Goal: Task Accomplishment & Management: Understand process/instructions

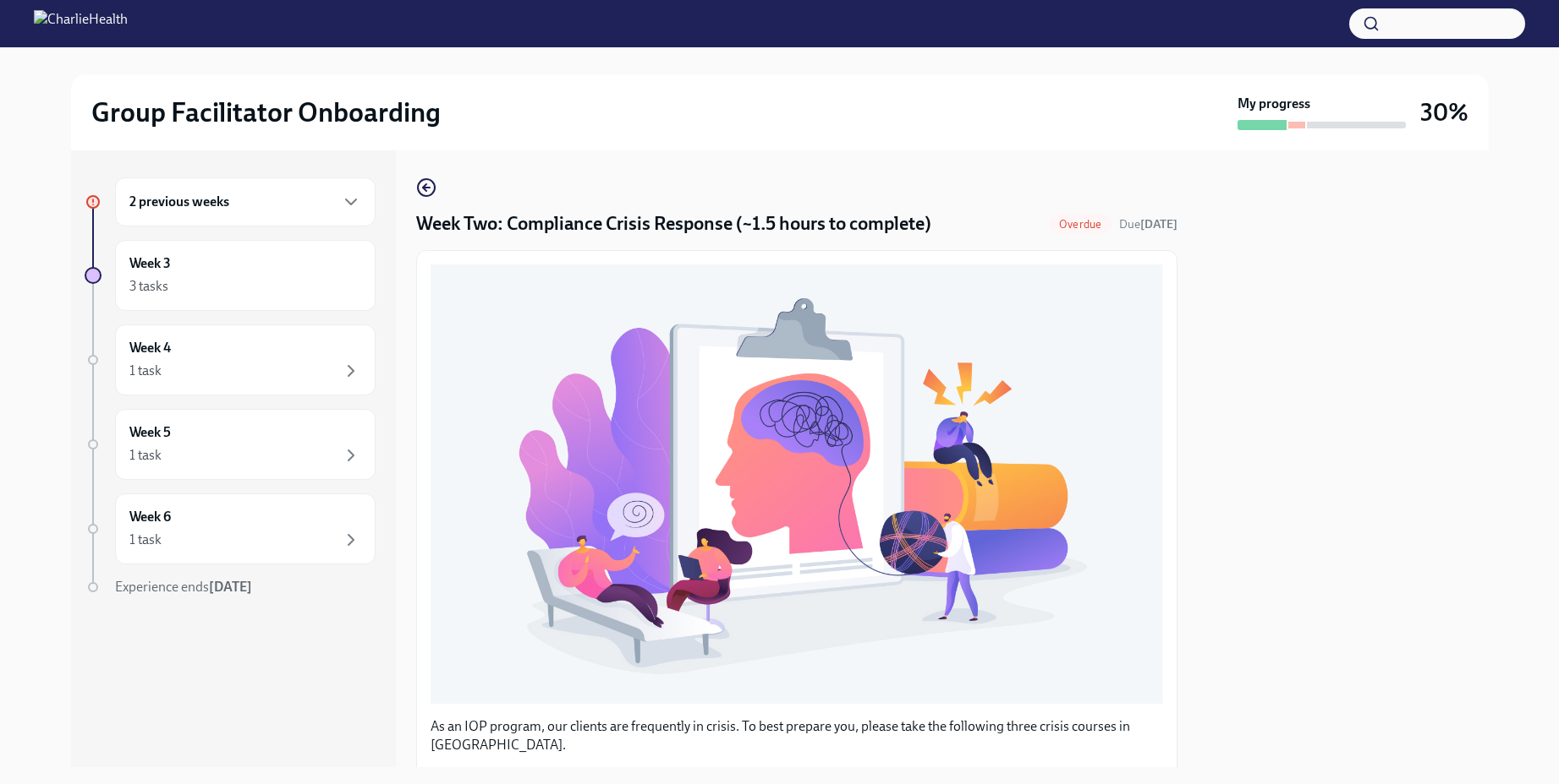
scroll to position [372, 0]
click at [282, 202] on div "2 previous weeks" at bounding box center [246, 202] width 232 height 20
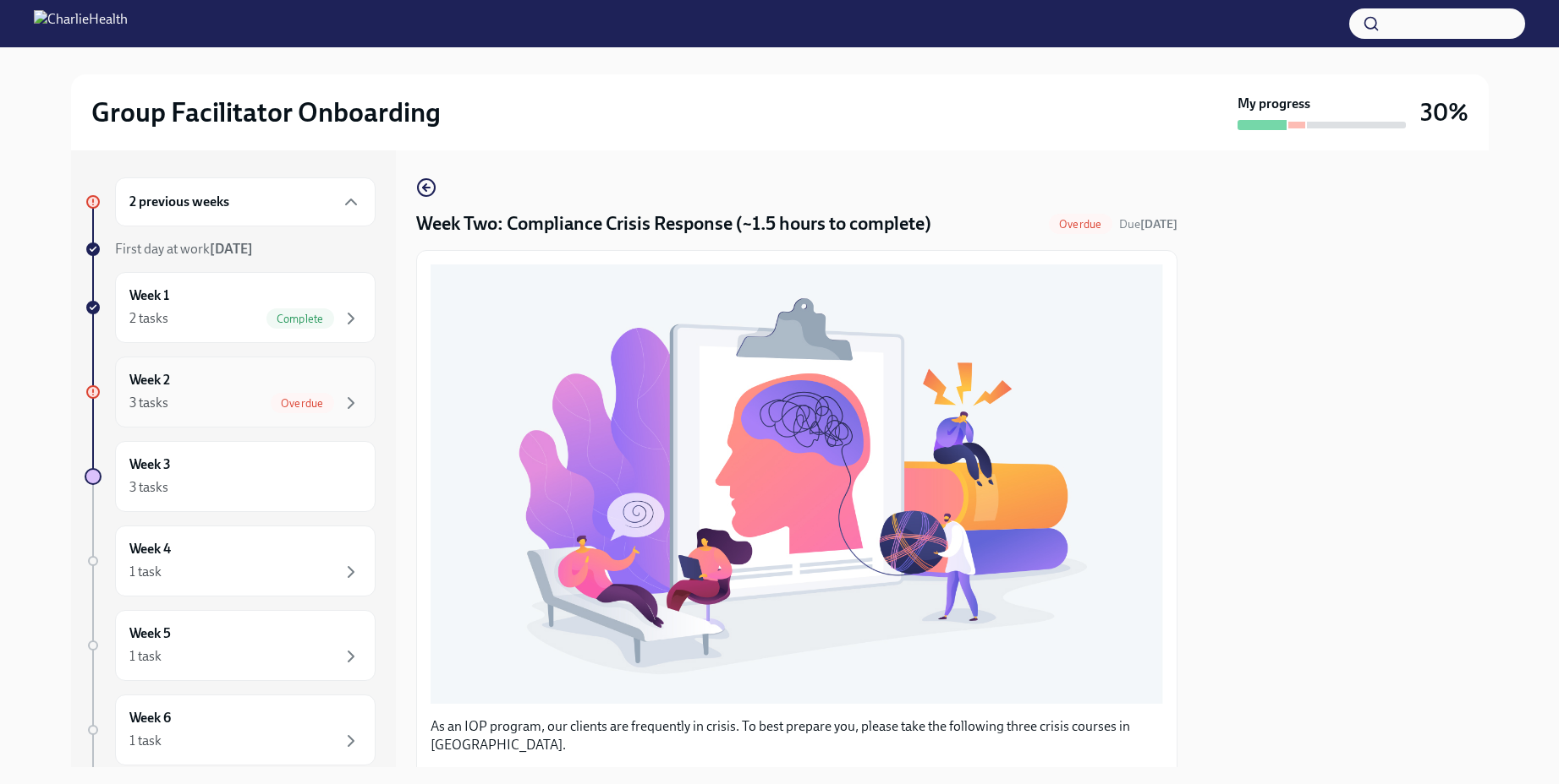
click at [287, 392] on div "Week 2 3 tasks Overdue" at bounding box center [246, 392] width 232 height 42
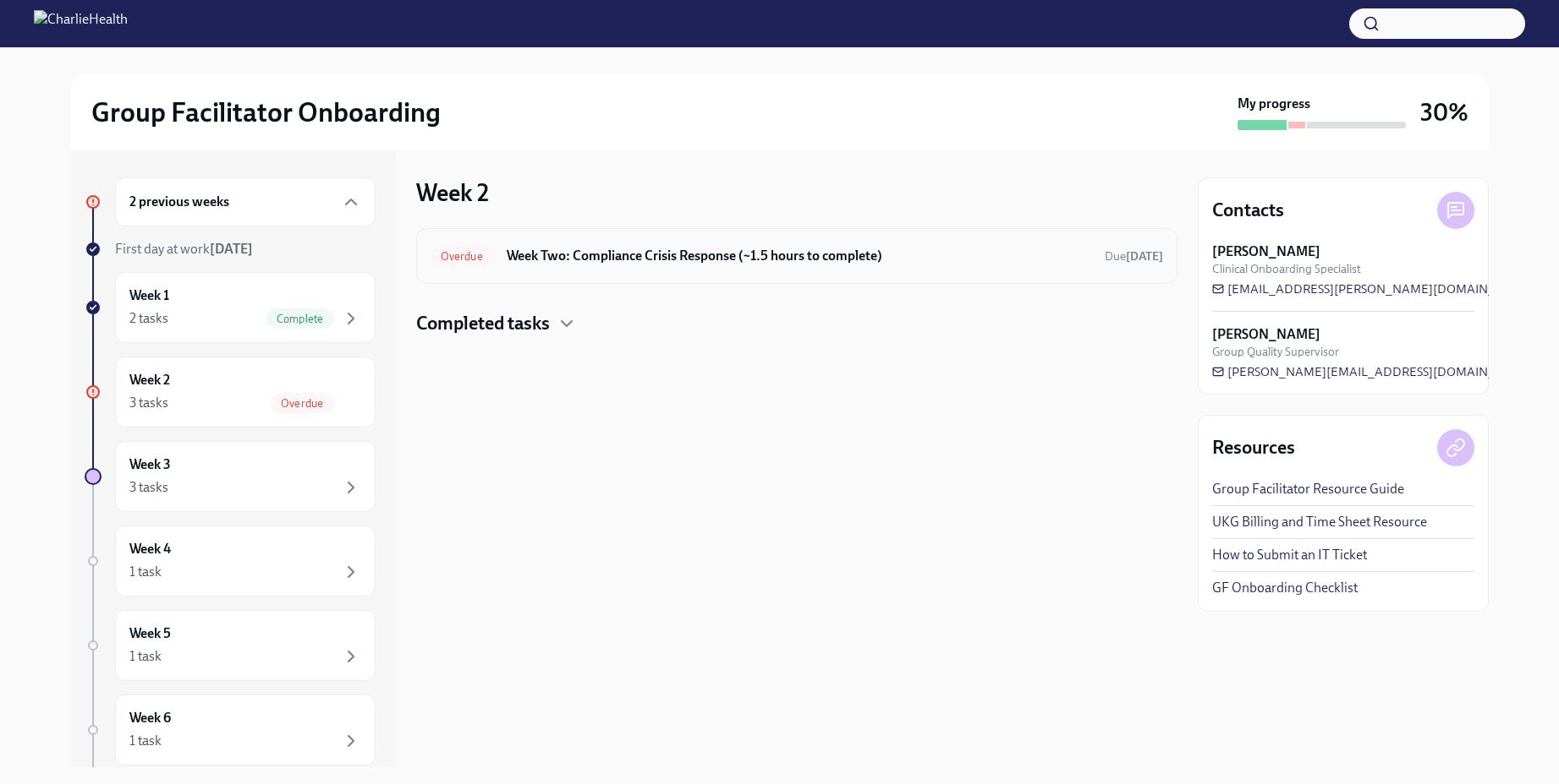
click at [850, 256] on h6 "Week Two: Compliance Crisis Response (~1.5 hours to complete)" at bounding box center [798, 256] width 585 height 19
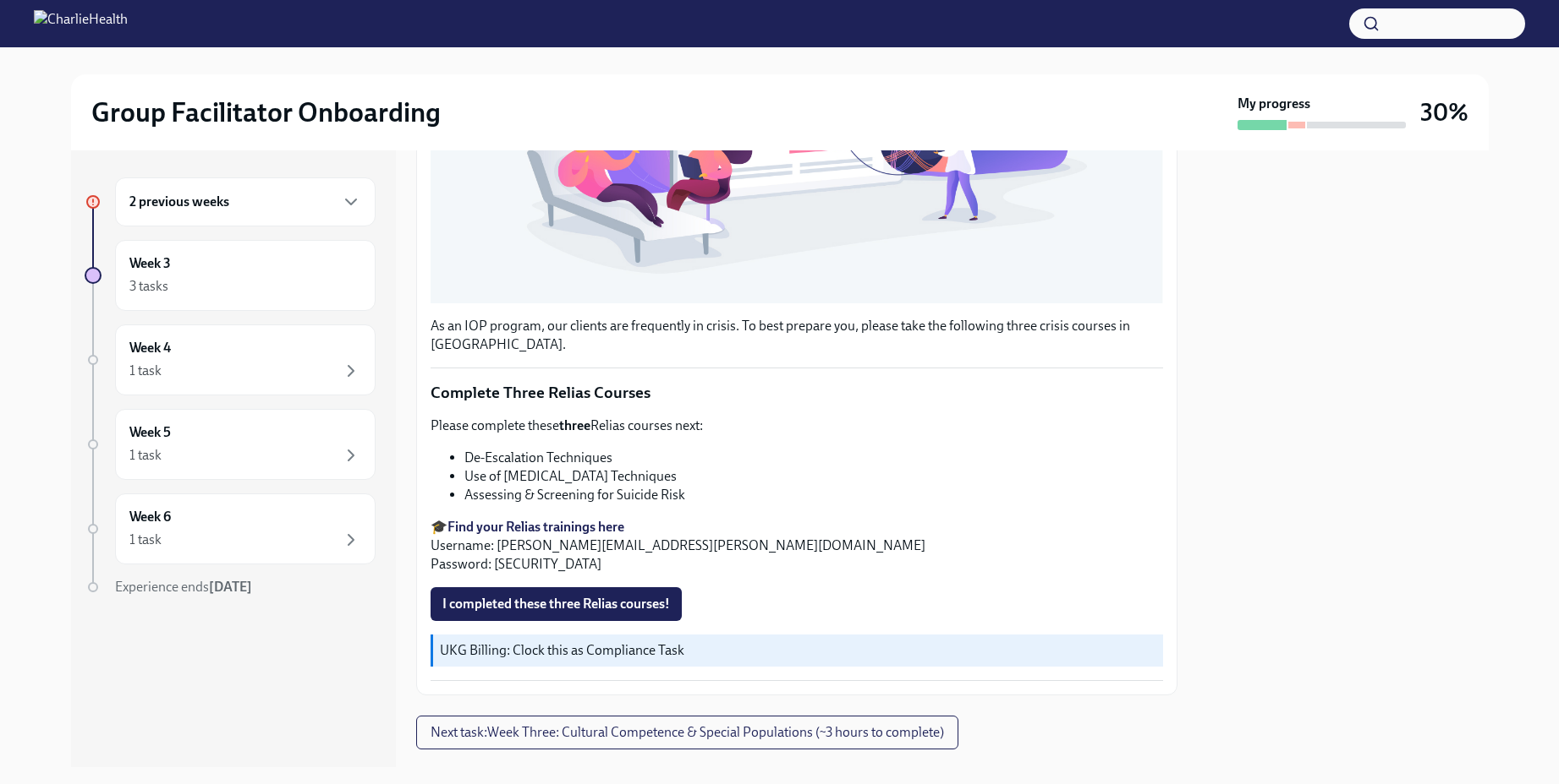
scroll to position [437, 0]
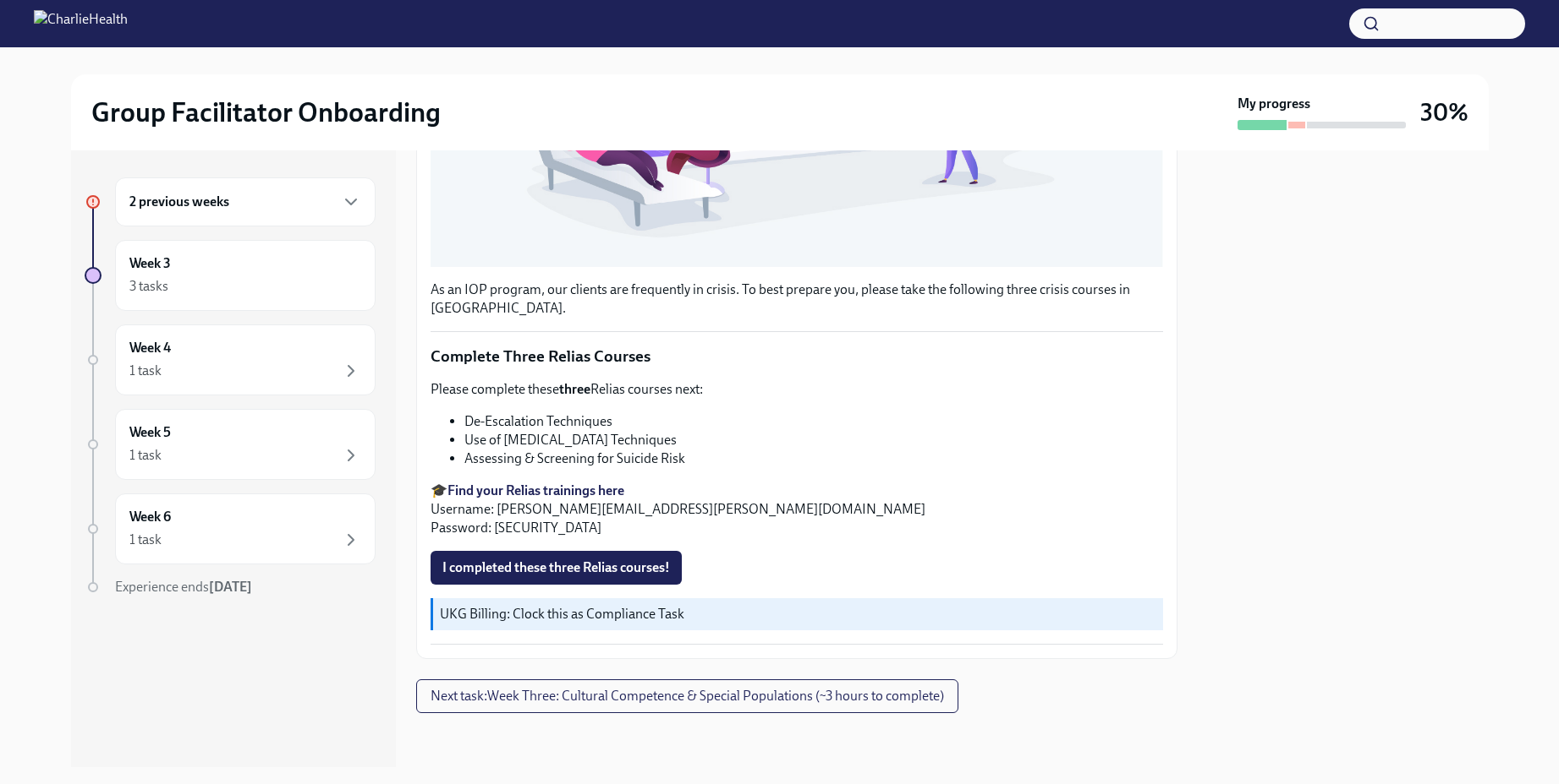
drag, startPoint x: 678, startPoint y: 439, endPoint x: 466, endPoint y: 448, distance: 212.2
click at [466, 448] on li "Use of [MEDICAL_DATA] Techniques" at bounding box center [813, 440] width 699 height 19
copy li "Use of [MEDICAL_DATA] Techniques"
drag, startPoint x: 686, startPoint y: 460, endPoint x: 466, endPoint y: 465, distance: 220.1
click at [466, 465] on li "Assessing & Screening for Suicide Risk" at bounding box center [813, 458] width 699 height 19
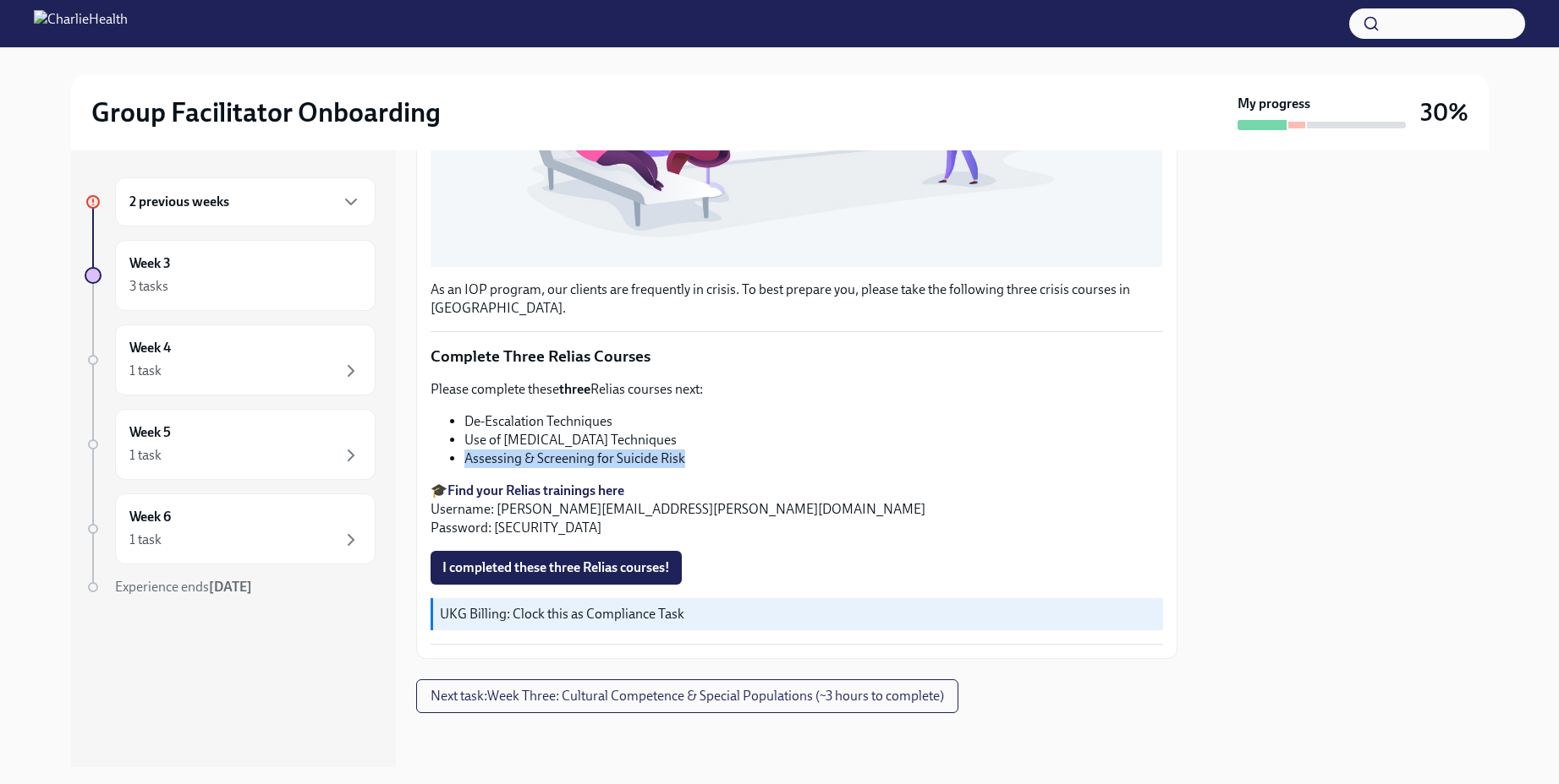
copy li "Assessing & Screening for Suicide Risk"
click at [576, 570] on span "I completed these three Relias courses!" at bounding box center [557, 567] width 228 height 17
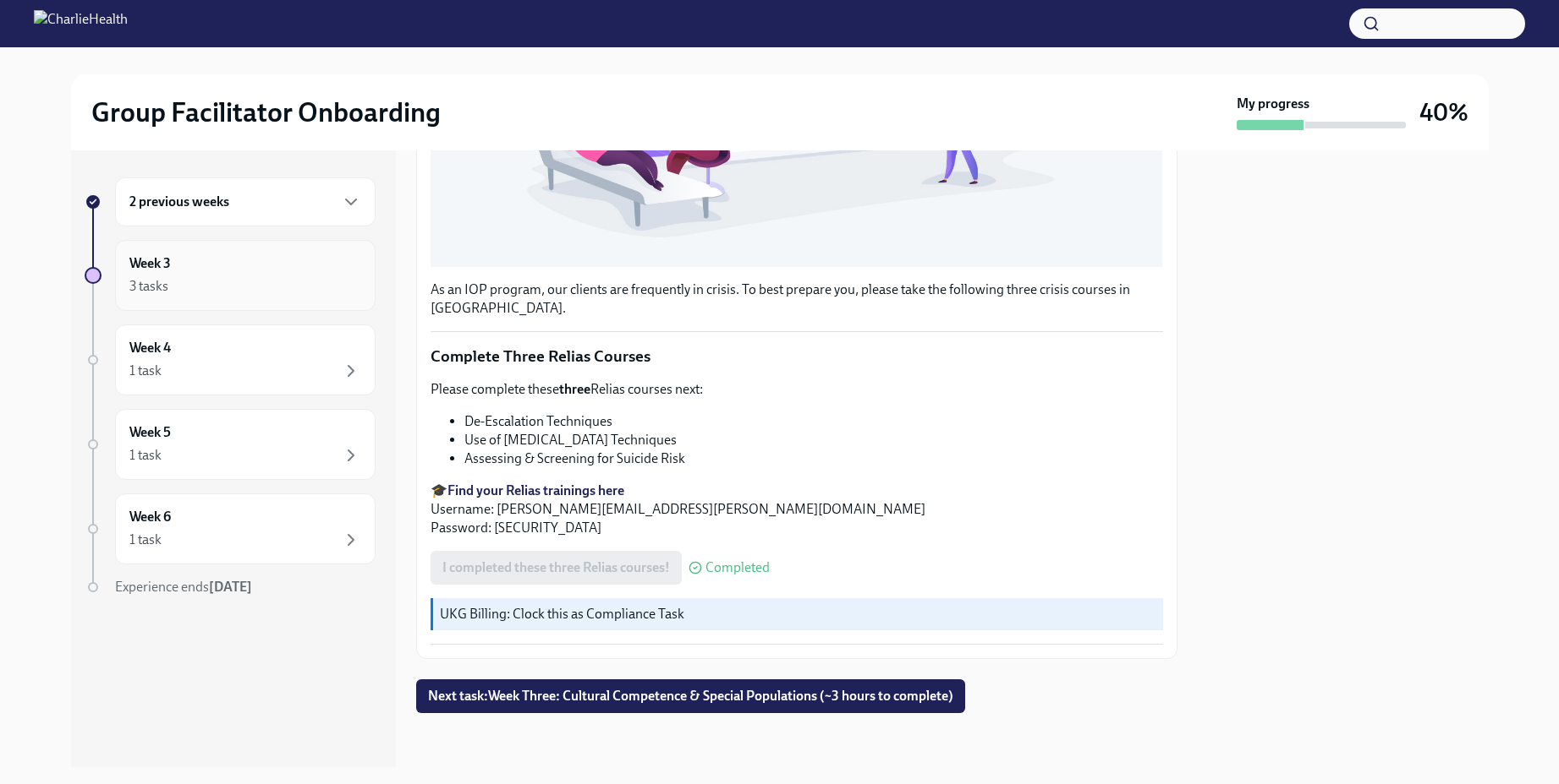
click at [242, 291] on div "3 tasks" at bounding box center [246, 287] width 232 height 20
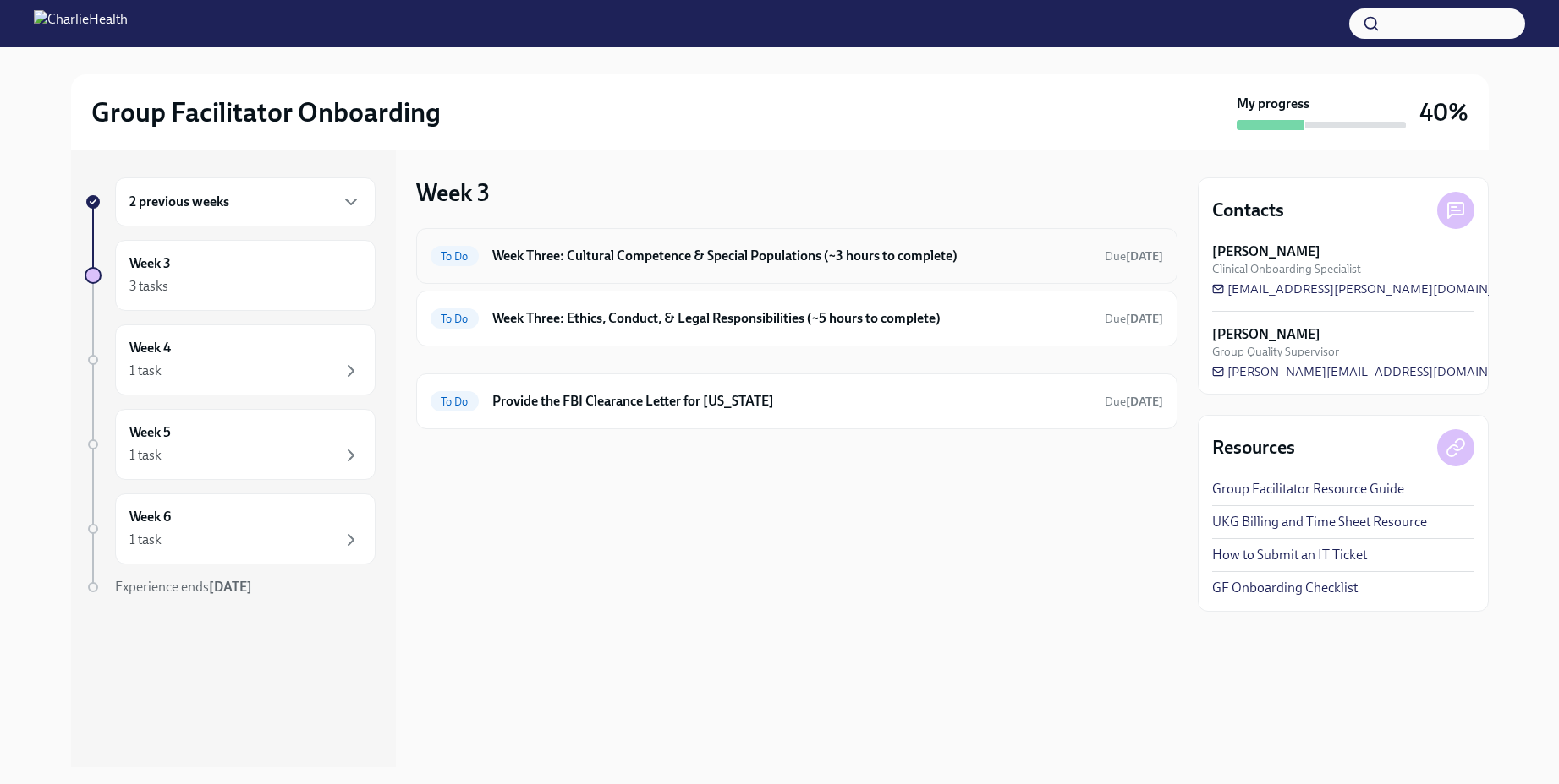
click at [679, 264] on h6 "Week Three: Cultural Competence & Special Populations (~3 hours to complete)" at bounding box center [791, 256] width 599 height 19
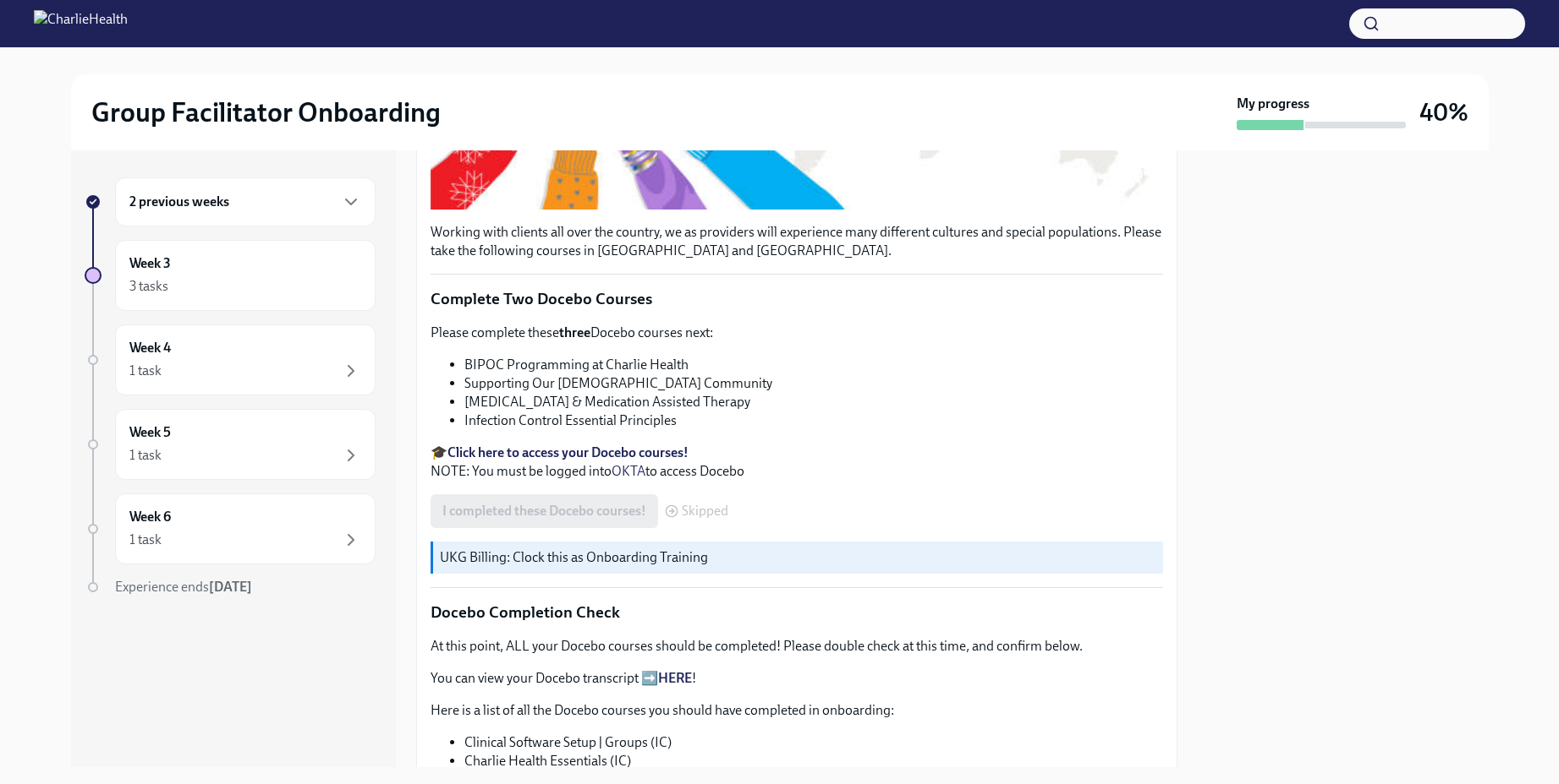
scroll to position [357, 0]
